Goal: Task Accomplishment & Management: Manage account settings

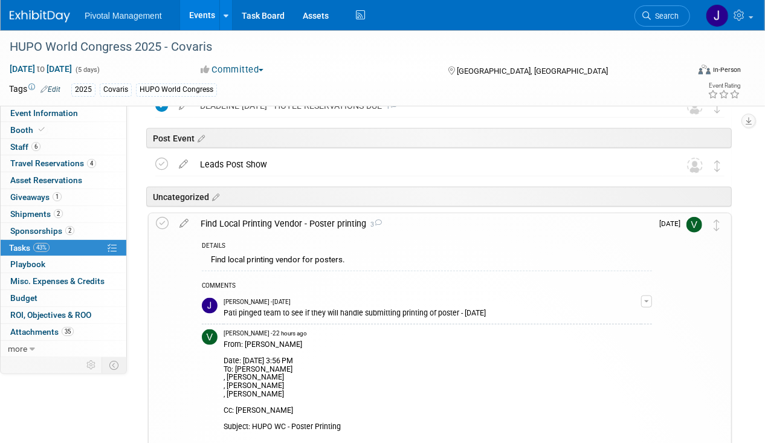
scroll to position [650, 0]
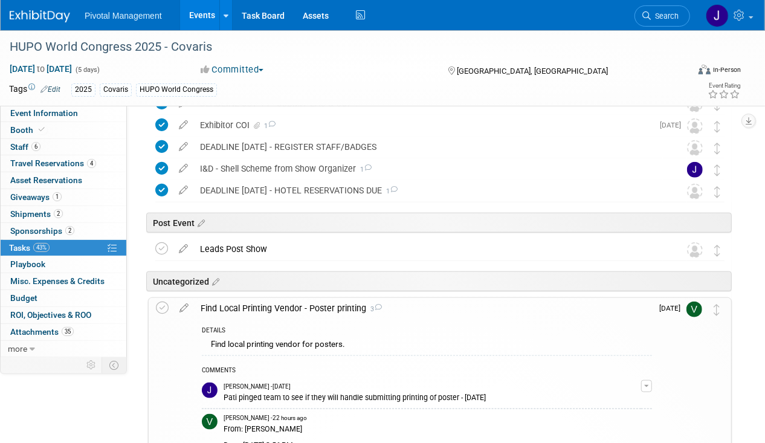
click at [269, 299] on div "Find Local Printing Vendor - Poster printing 3" at bounding box center [422, 308] width 457 height 21
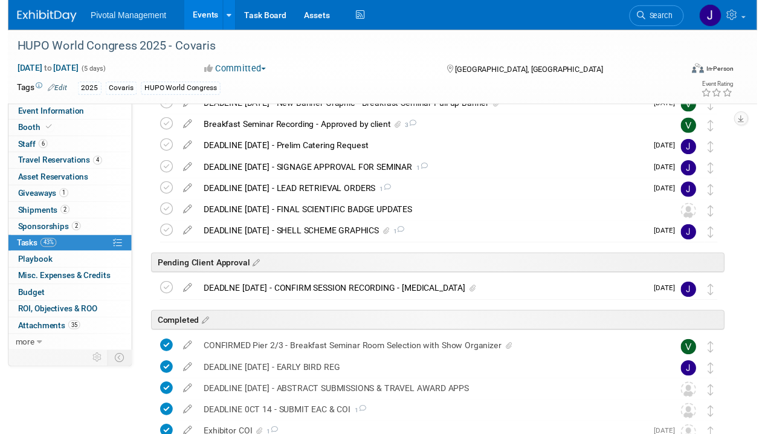
scroll to position [278, 0]
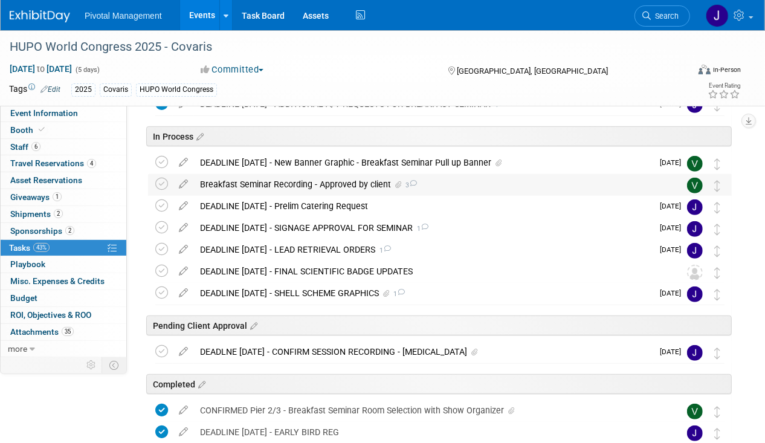
click at [323, 184] on div "Breakfast Seminar Recording - Approved by client 3" at bounding box center [428, 184] width 469 height 21
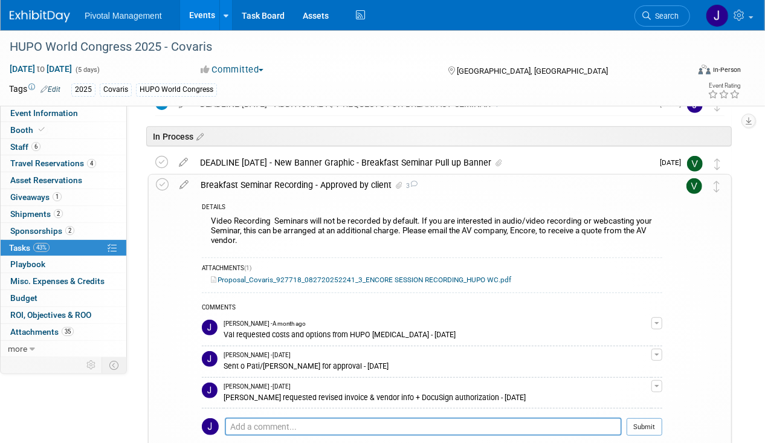
click at [323, 184] on div "Breakfast Seminar Recording - Approved by client 3" at bounding box center [427, 185] width 467 height 21
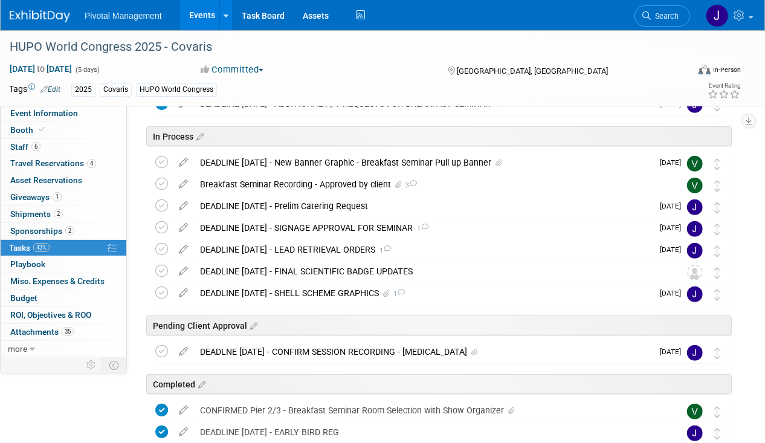
click at [323, 197] on div "DEADLINE oct 28 - Prelim Catering Request" at bounding box center [423, 206] width 458 height 21
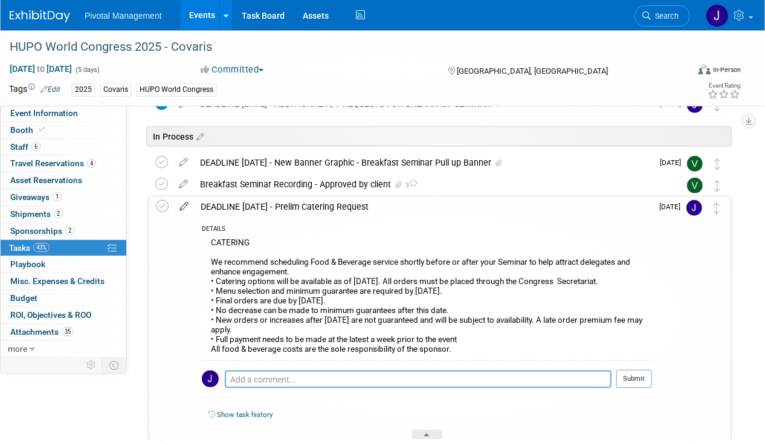
click at [188, 210] on link at bounding box center [183, 206] width 21 height 11
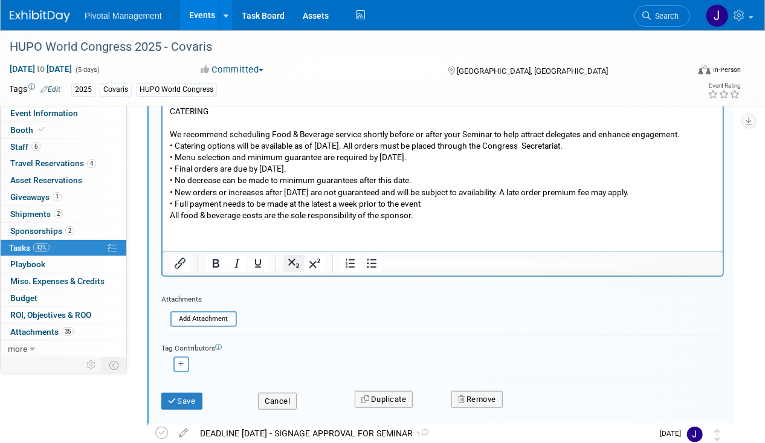
scroll to position [680, 0]
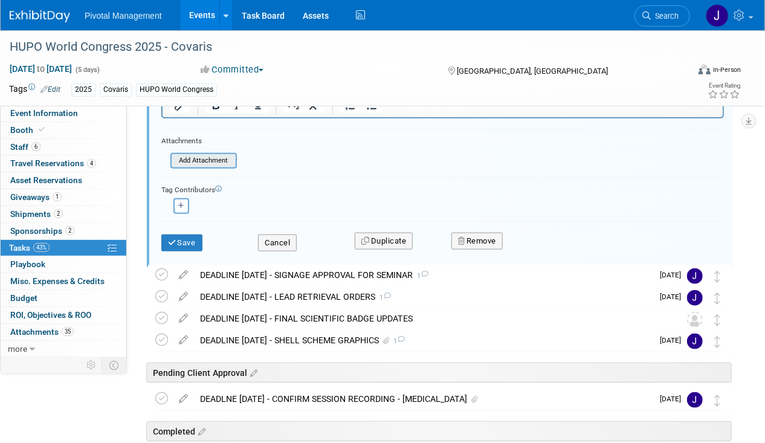
click at [211, 161] on input "file" at bounding box center [173, 160] width 123 height 13
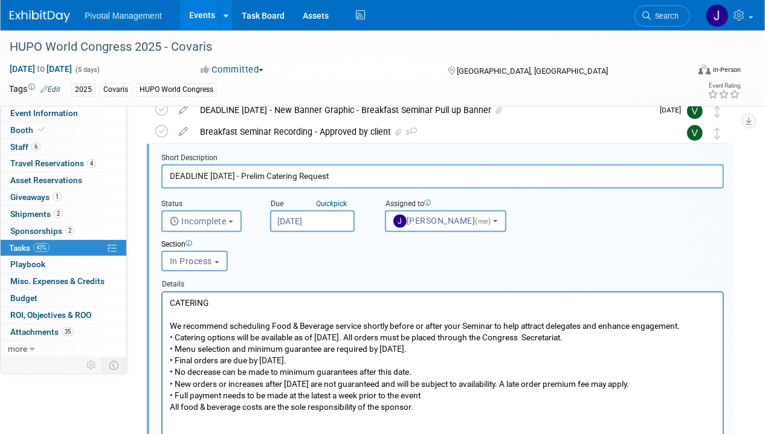
scroll to position [327, 0]
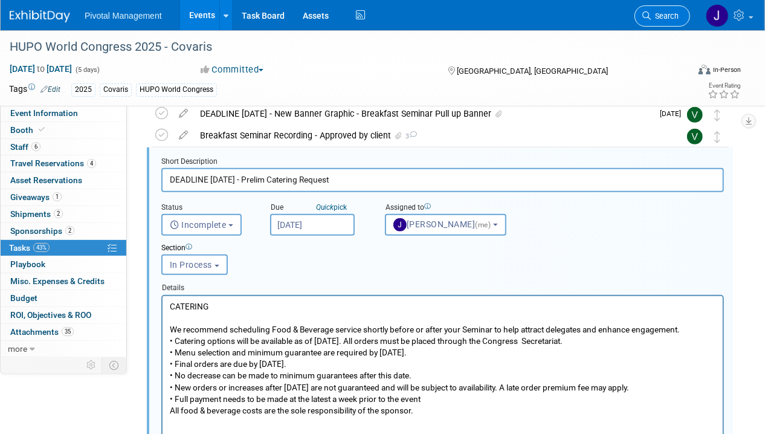
click at [635, 13] on link "Search" at bounding box center [662, 15] width 56 height 21
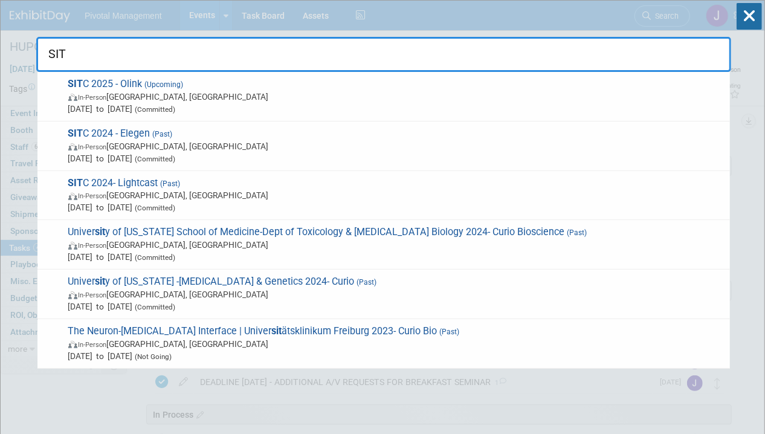
type input "SITC"
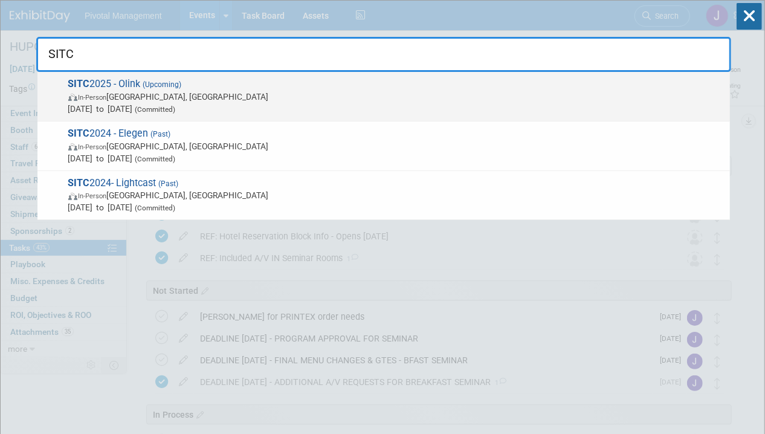
click at [176, 108] on span "(Committed)" at bounding box center [154, 109] width 43 height 8
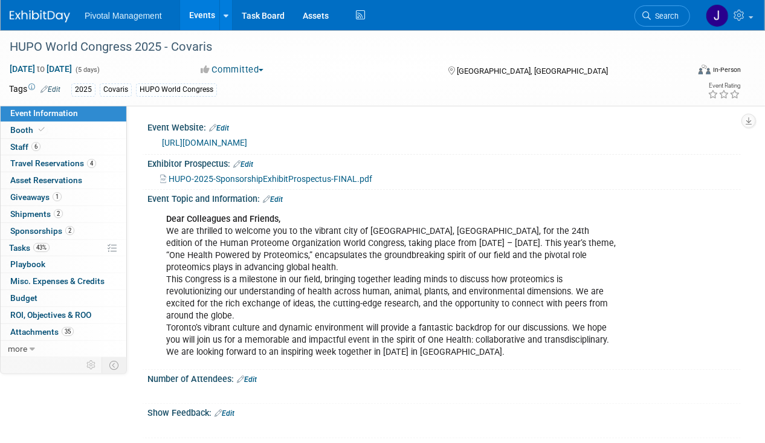
click at [70, 227] on span "2" at bounding box center [69, 230] width 9 height 9
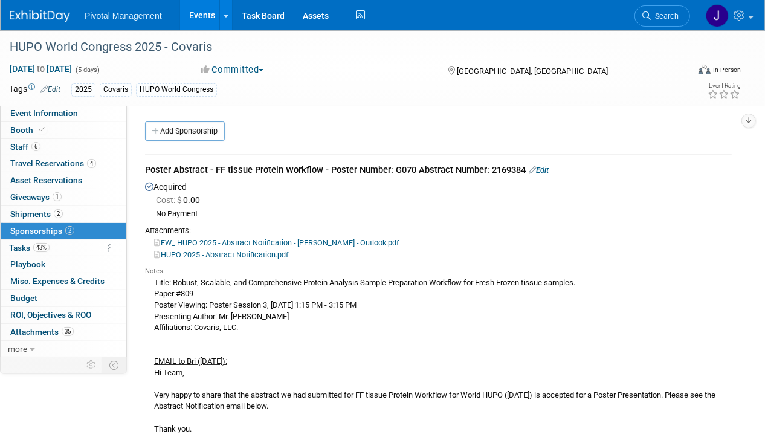
click at [428, 170] on div "Poster Abstract - FF tissue Protein Workflow - Poster Number: G070 Abstract Num…" at bounding box center [438, 171] width 586 height 15
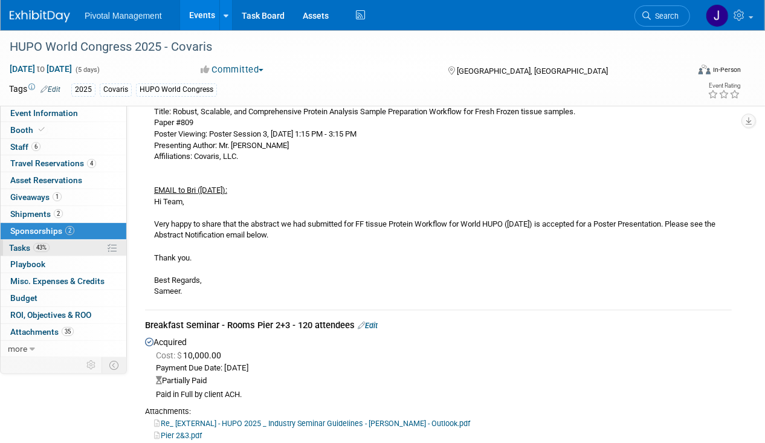
click at [59, 250] on link "43% Tasks 43%" at bounding box center [64, 248] width 126 height 16
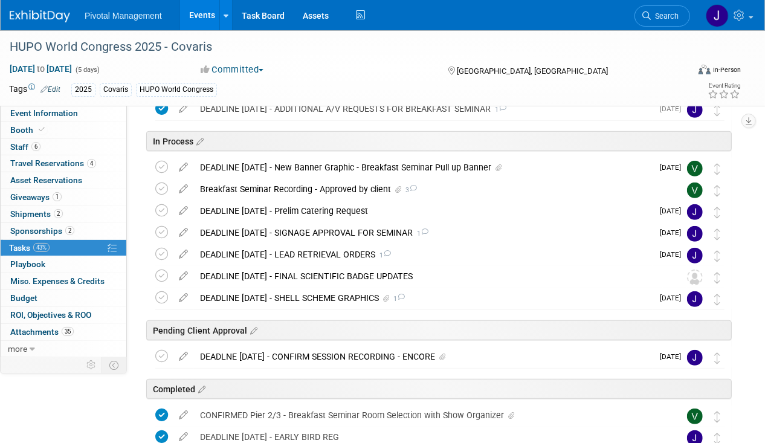
scroll to position [111, 0]
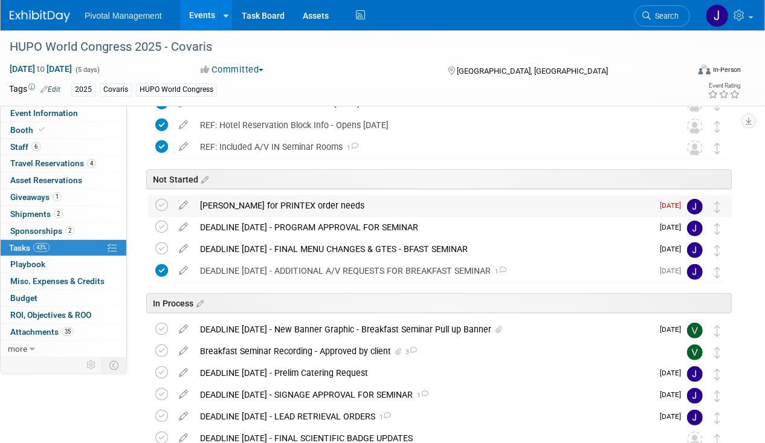
click at [300, 202] on div "Ping Elisabeth for PRINTEX order needs" at bounding box center [423, 205] width 458 height 21
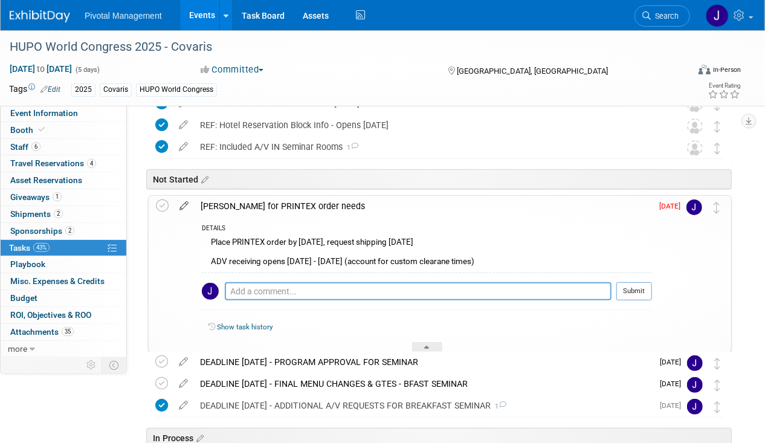
click at [184, 202] on icon at bounding box center [183, 203] width 21 height 15
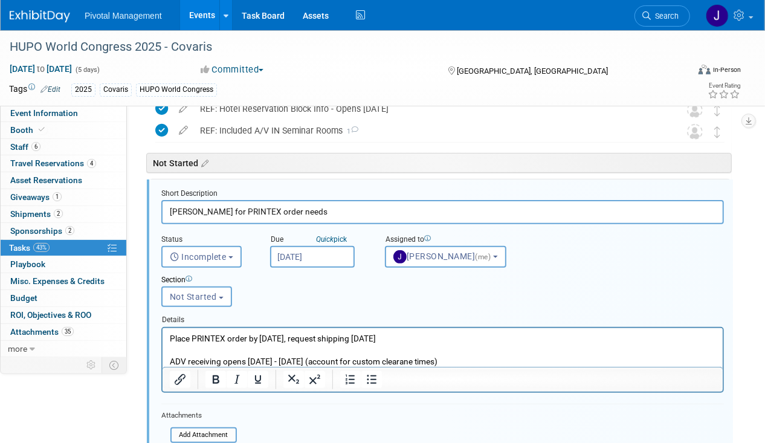
scroll to position [0, 0]
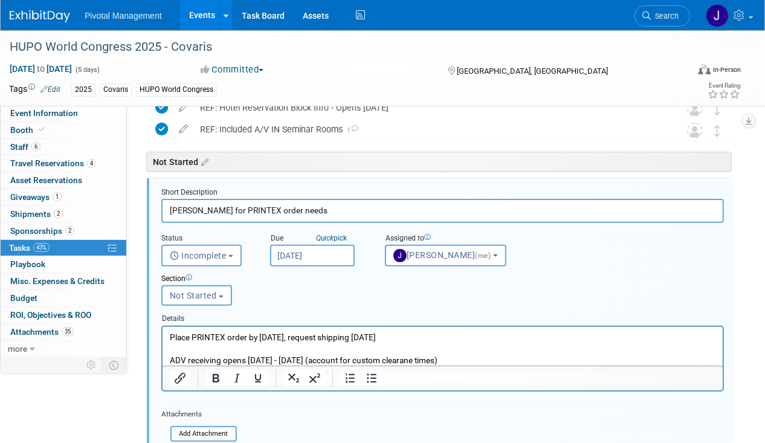
click at [313, 255] on input "Sep 3, 2025" at bounding box center [312, 256] width 85 height 22
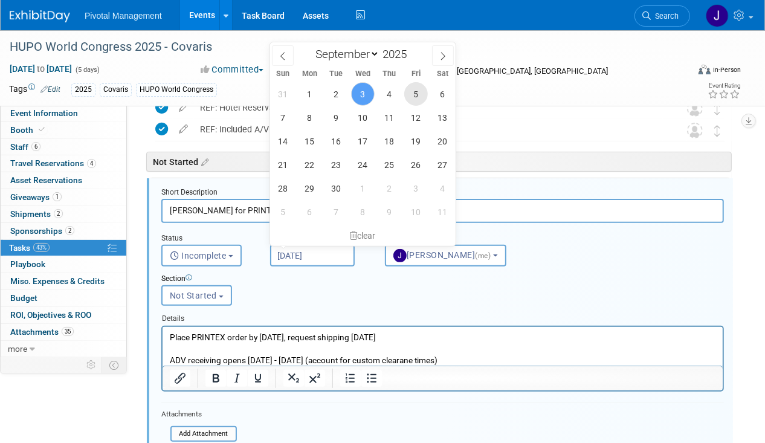
click at [413, 98] on span "5" at bounding box center [416, 94] width 24 height 24
type input "Sep 5, 2025"
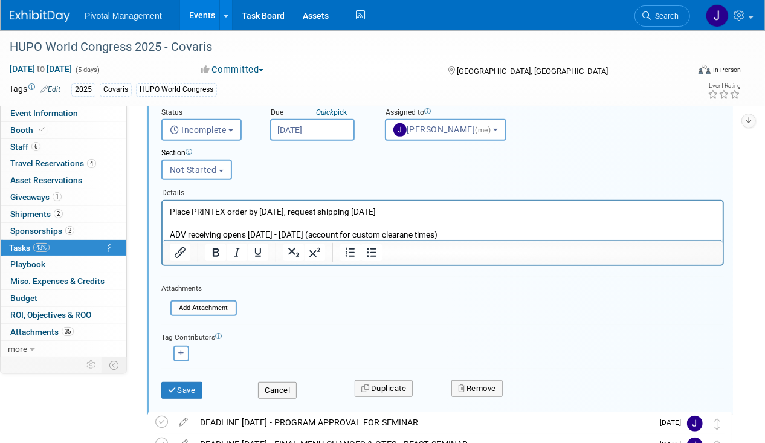
scroll to position [341, 0]
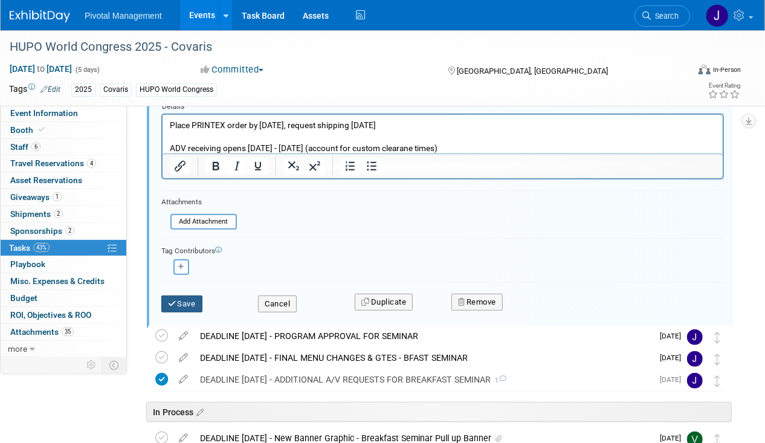
click at [182, 298] on button "Save" at bounding box center [181, 303] width 41 height 17
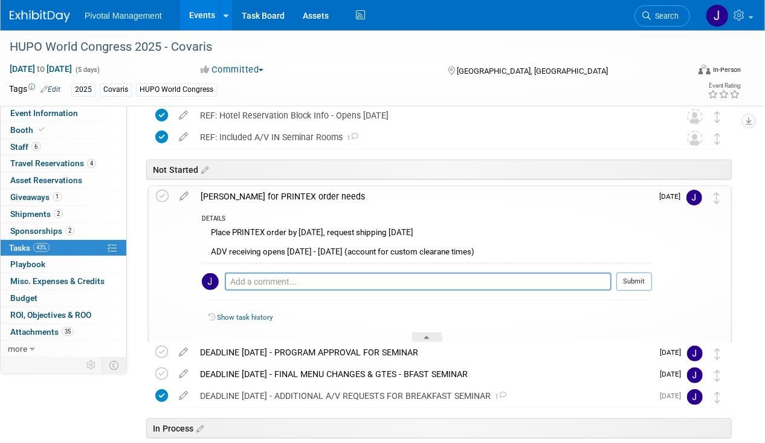
scroll to position [121, 0]
click at [338, 207] on div "DETAILS Place PRINTEX order by Sept 24, request shipping Oct 1 ADV receiving op…" at bounding box center [422, 274] width 457 height 135
click at [336, 195] on div "Ping Elisabeth for PRINTEX order needs" at bounding box center [422, 196] width 457 height 21
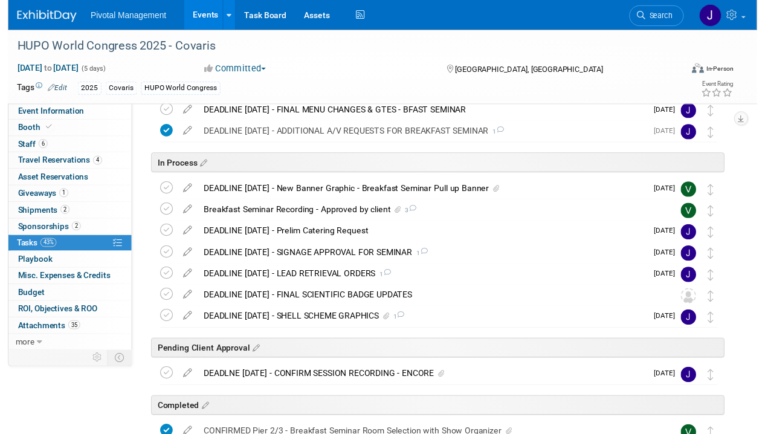
scroll to position [260, 0]
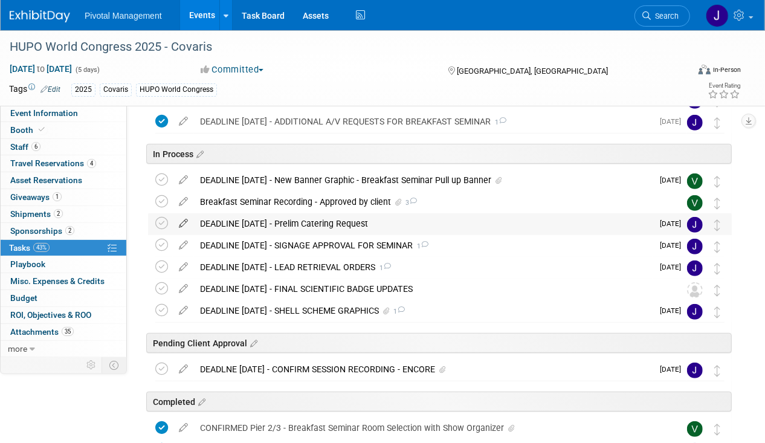
click at [185, 219] on icon at bounding box center [183, 220] width 21 height 15
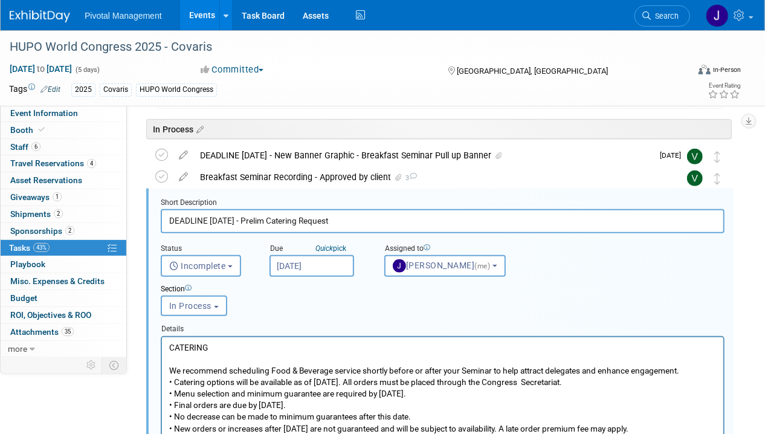
scroll to position [296, 0]
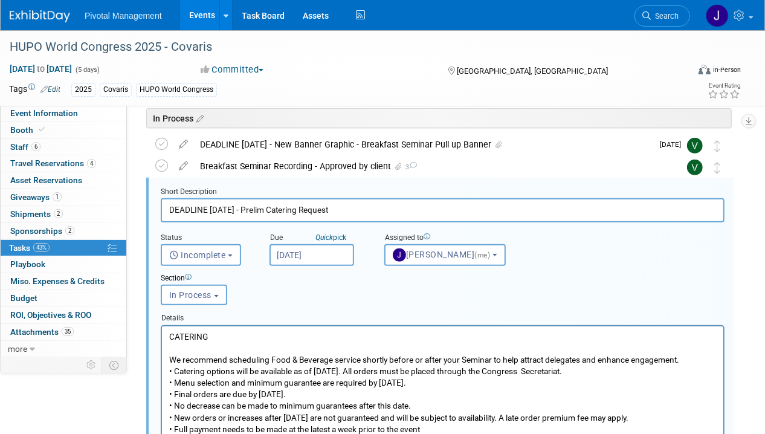
drag, startPoint x: 233, startPoint y: 208, endPoint x: 208, endPoint y: 207, distance: 24.2
click at [208, 207] on input "DEADLINE oct 28 - Prelim Catering Request" at bounding box center [443, 210] width 564 height 24
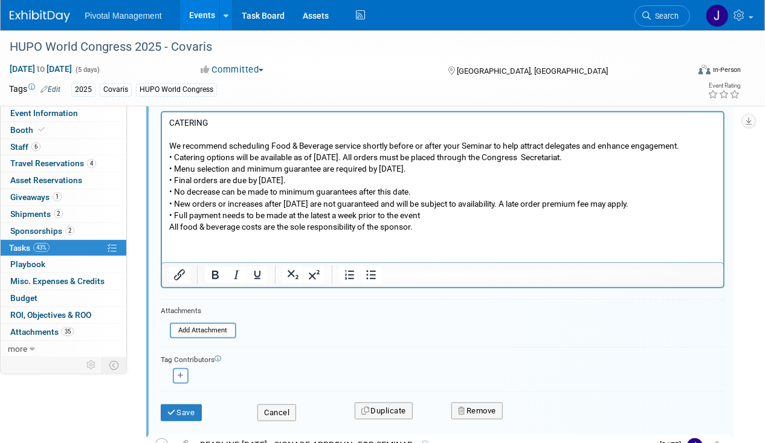
scroll to position [644, 0]
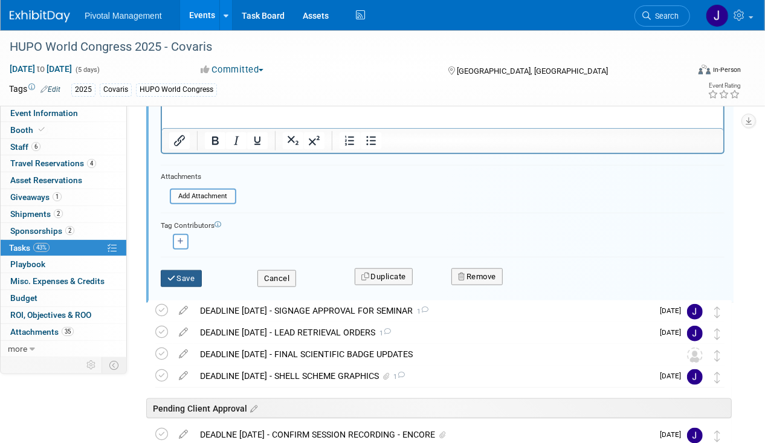
type input "DEADLINE OCT 28 - Prelim Catering Request"
click at [184, 272] on button "Save" at bounding box center [181, 278] width 41 height 17
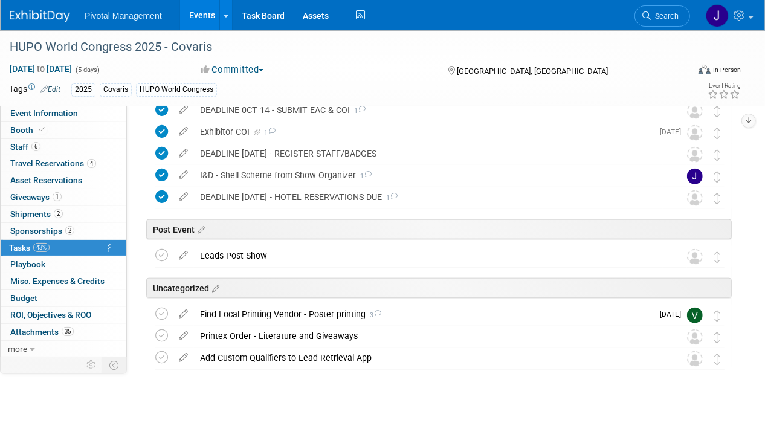
scroll to position [642, 0]
click at [274, 313] on div "Find Local Printing Vendor - Poster printing 3" at bounding box center [423, 315] width 458 height 21
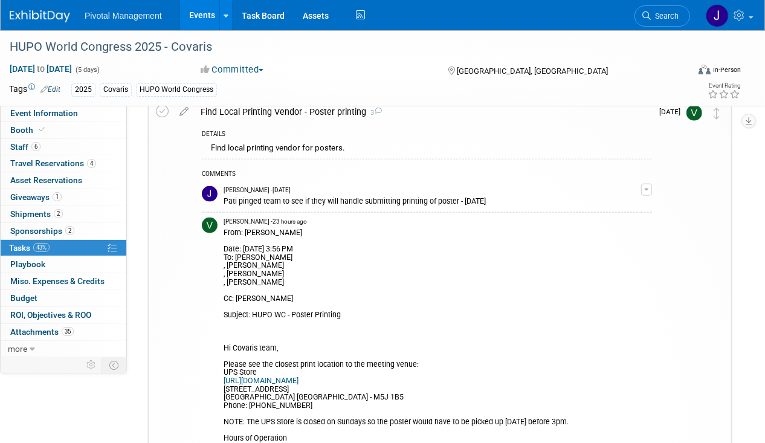
scroll to position [930, 0]
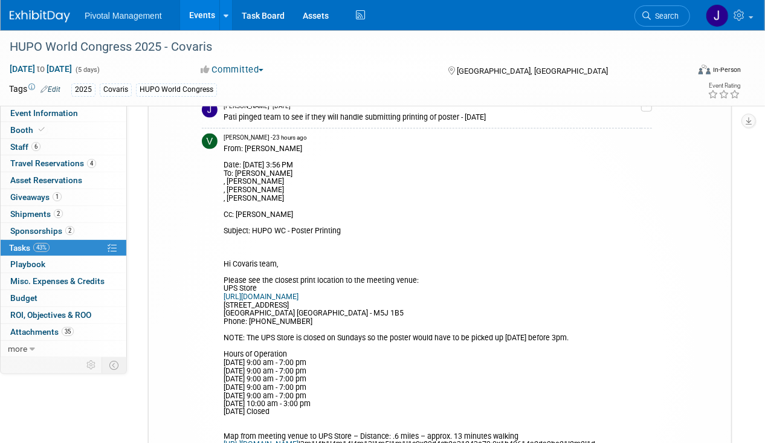
drag, startPoint x: 222, startPoint y: 224, endPoint x: 324, endPoint y: 337, distance: 152.6
click at [324, 337] on tr "Valerie Weld - 23 hours ago From: Valerie Weld Date: Tuesday, September 2, 2025…" at bounding box center [427, 300] width 450 height 344
drag, startPoint x: 324, startPoint y: 337, endPoint x: 420, endPoint y: 314, distance: 98.2
click at [421, 314] on div "From: Valerie Weld Date: Tuesday, September 2, 2025 at 3:56 PM To: Elisabeth Pu…" at bounding box center [431, 304] width 417 height 324
click at [257, 237] on div "From: Valerie Weld Date: Tuesday, September 2, 2025 at 3:56 PM To: Elisabeth Pu…" at bounding box center [431, 304] width 417 height 324
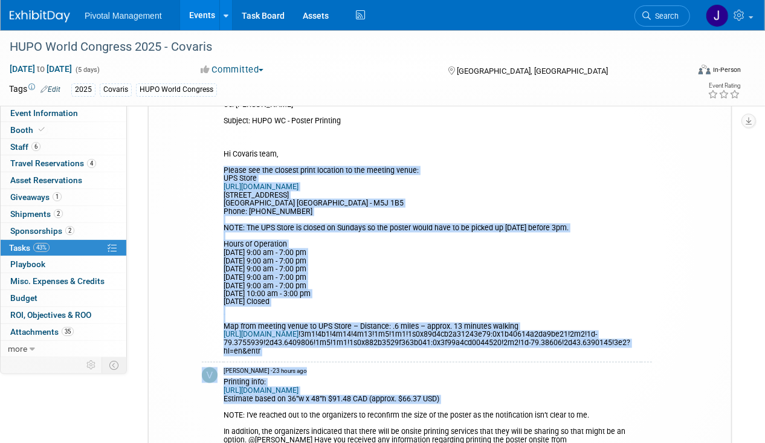
scroll to position [1050, 0]
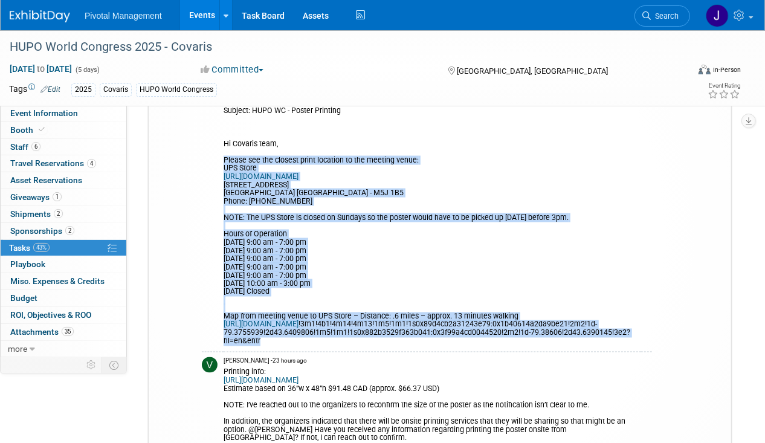
drag, startPoint x: 225, startPoint y: 227, endPoint x: 369, endPoint y: 306, distance: 164.6
click at [369, 306] on td "Valerie Weld - 23 hours ago From: Valerie Weld Date: Tuesday, September 2, 2025…" at bounding box center [431, 180] width 417 height 344
copy jgatton\@pivotalmgt\ "Please see the closest print location to the meeting venue: UPS Store https://w…"
click at [583, 285] on jgatton\@pivotalmgt\ "Subject: HUPO WC - Poster Printing Hi Covaris team, Please see the closest prin…" at bounding box center [431, 221] width 417 height 247
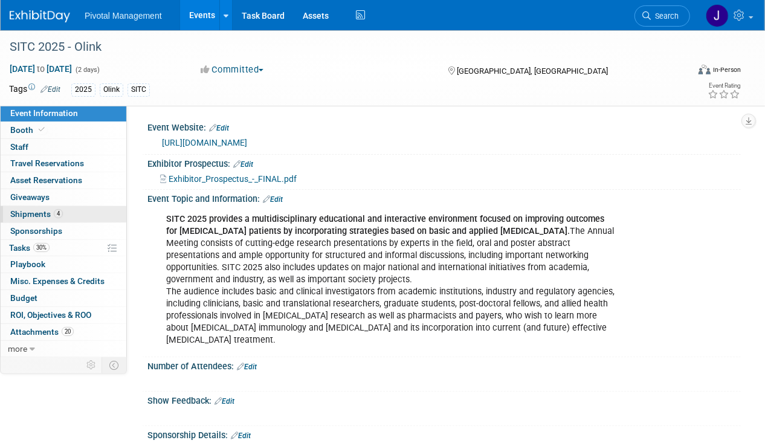
click at [82, 210] on link "4 Shipments 4" at bounding box center [64, 214] width 126 height 16
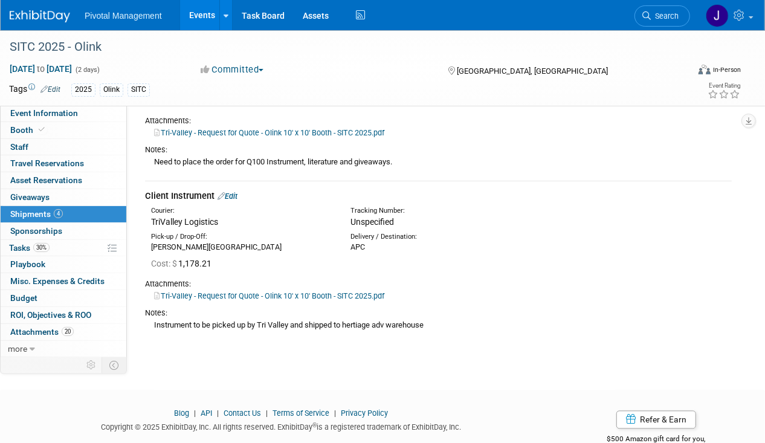
scroll to position [1370, 0]
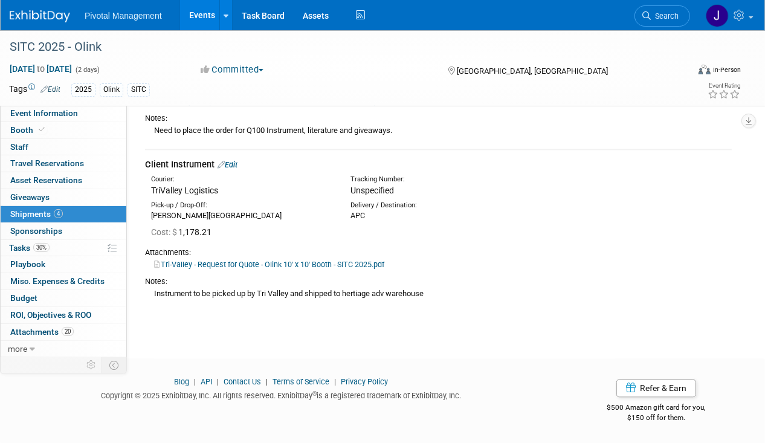
click at [355, 266] on link "Tri-Valley - Request for Quote - Olink 10' x 10' Booth - SITC 2025.pdf" at bounding box center [269, 264] width 230 height 9
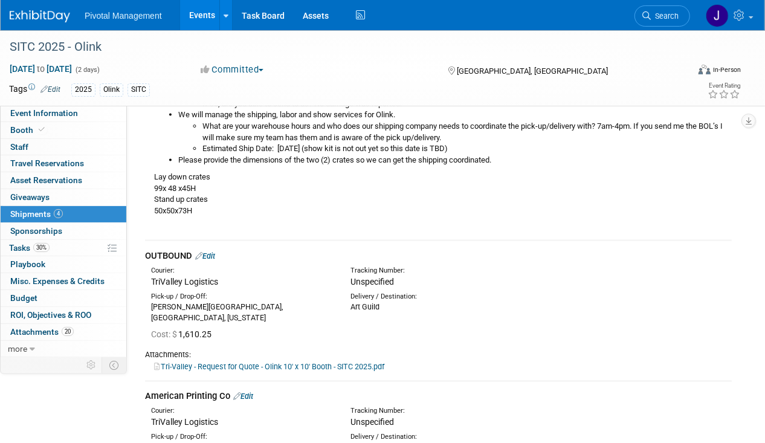
scroll to position [965, 0]
click at [209, 261] on link "Edit" at bounding box center [205, 256] width 20 height 9
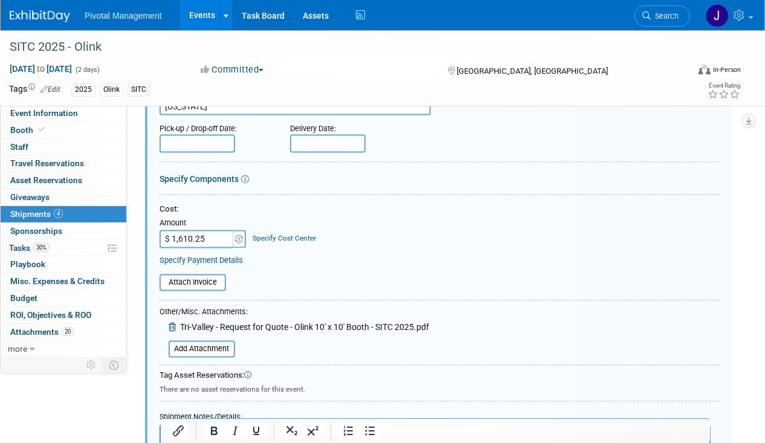
scroll to position [1282, 0]
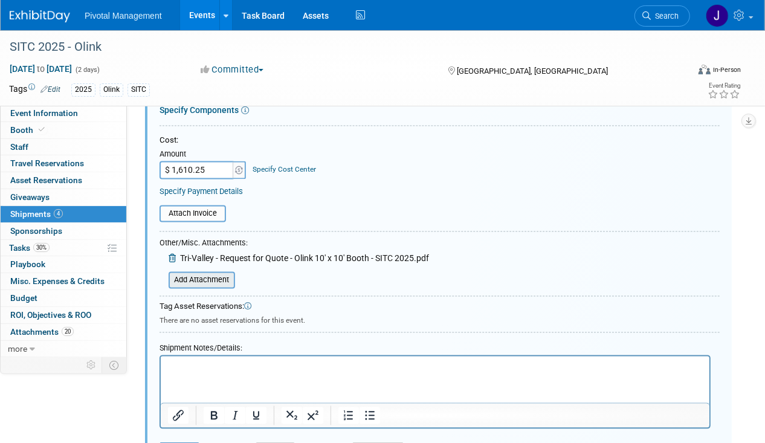
click at [208, 288] on input "file" at bounding box center [162, 280] width 144 height 14
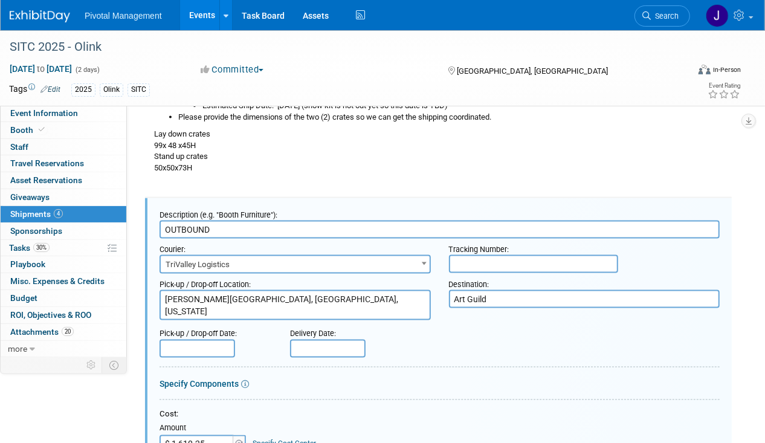
scroll to position [925, 0]
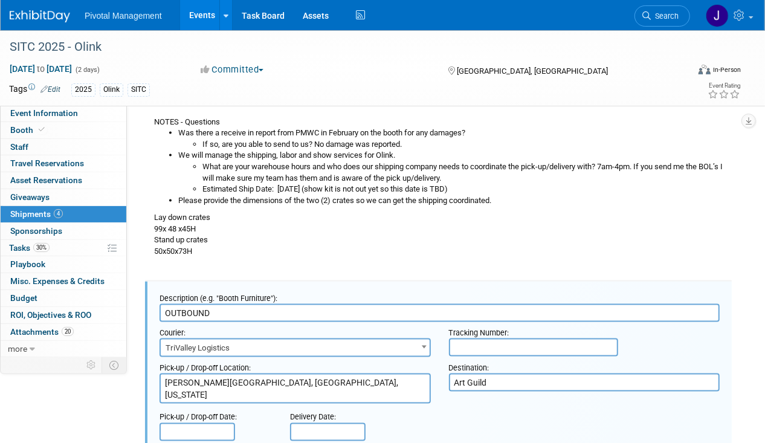
click at [230, 322] on input "OUTBOUND" at bounding box center [439, 313] width 560 height 18
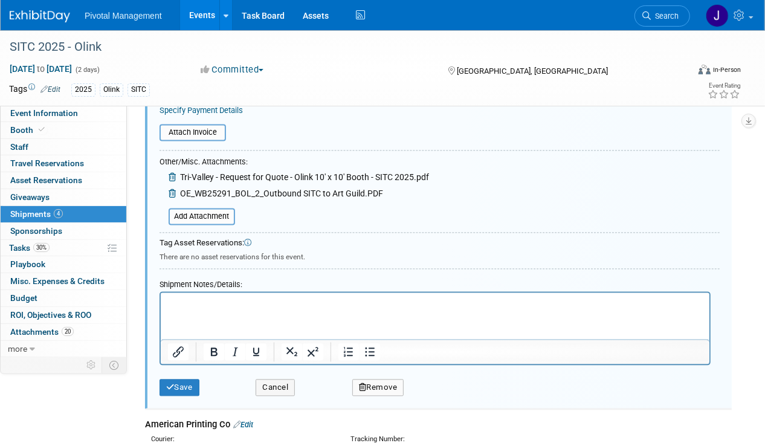
scroll to position [1433, 0]
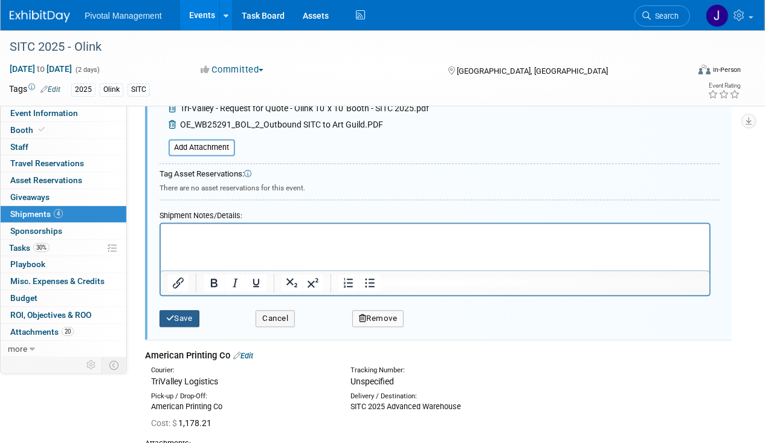
type input "OUTBOUND return to Art Guild"
click at [191, 321] on button "Save" at bounding box center [179, 318] width 40 height 17
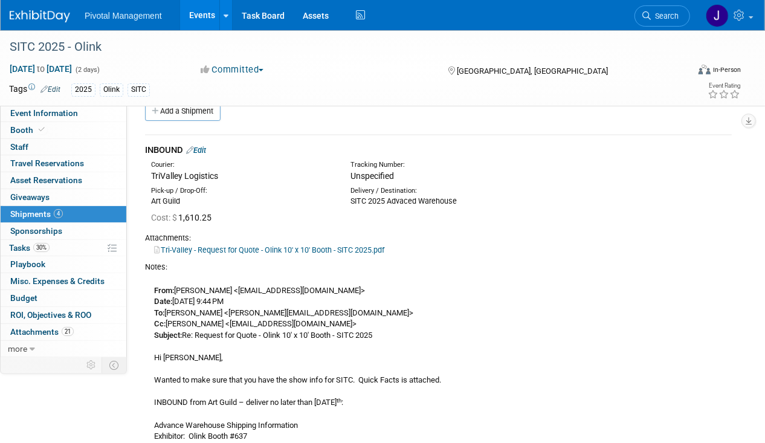
scroll to position [16, 0]
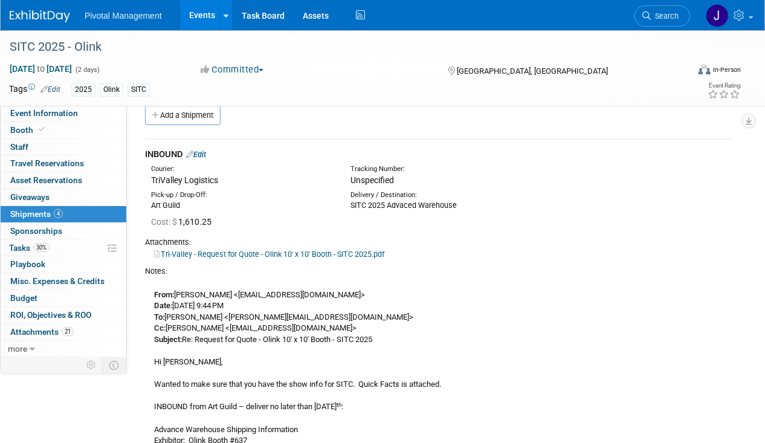
click at [206, 151] on link "Edit" at bounding box center [196, 154] width 20 height 9
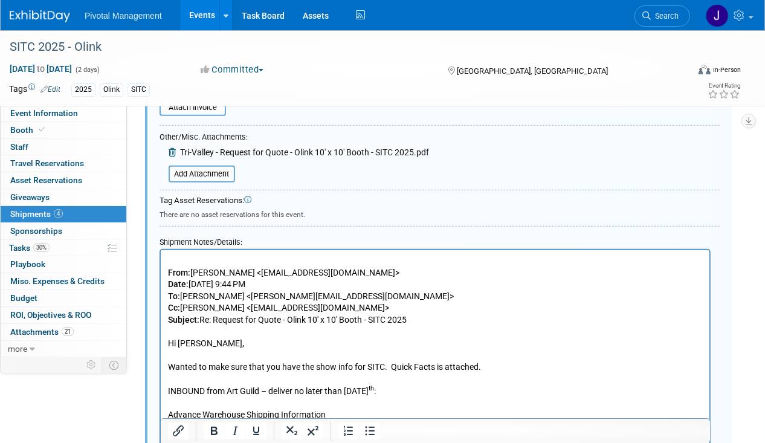
scroll to position [318, 0]
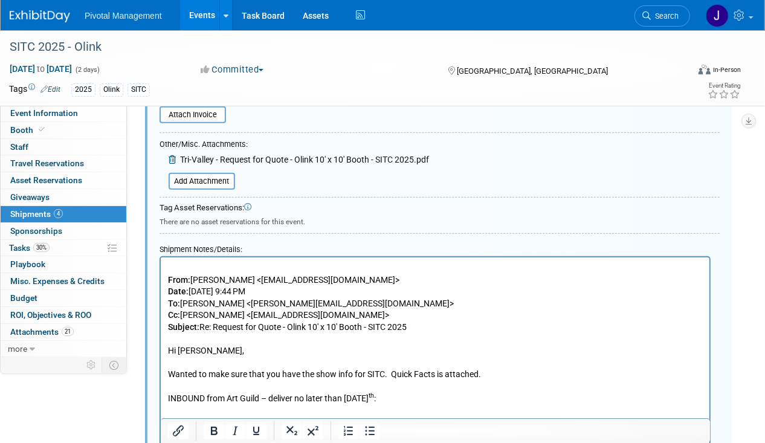
type input "INBOUND - Art Guild to SITC W/H"
click at [208, 168] on div "Other/Misc. Attachments: Tri-Valley - Request for Quote - Olink 10' x 10' Booth…" at bounding box center [293, 164] width 269 height 53
click at [210, 182] on input "file" at bounding box center [162, 181] width 144 height 14
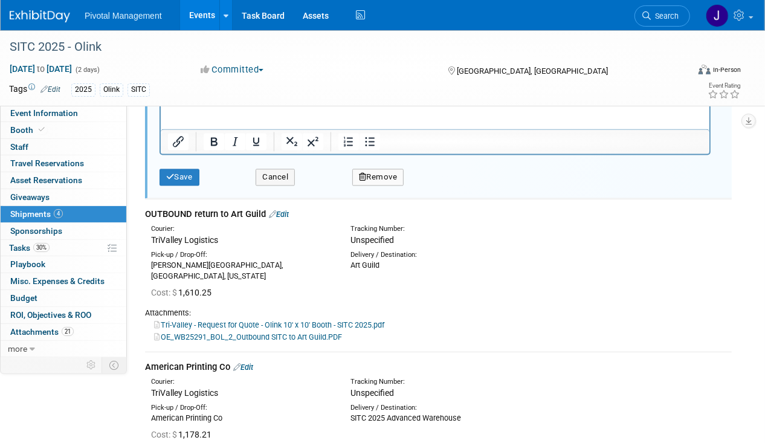
scroll to position [1433, 0]
click at [179, 184] on div "Save Cancel Remove" at bounding box center [439, 173] width 560 height 37
click at [182, 169] on button "Save" at bounding box center [179, 177] width 40 height 17
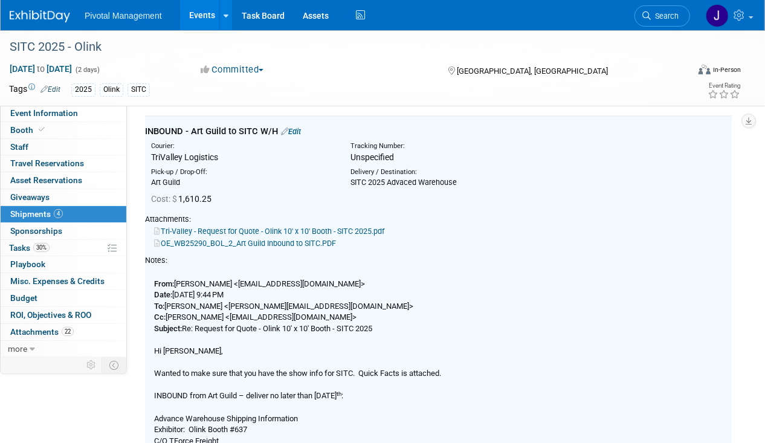
scroll to position [18, 0]
